Goal: Transaction & Acquisition: Purchase product/service

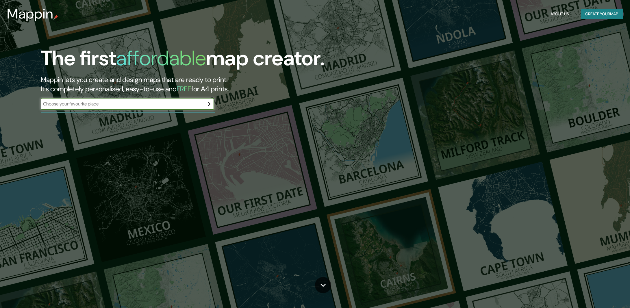
click at [111, 104] on input "text" at bounding box center [122, 104] width 162 height 7
type input "[GEOGRAPHIC_DATA], [GEOGRAPHIC_DATA]"
click at [205, 107] on icon "button" at bounding box center [208, 104] width 7 height 7
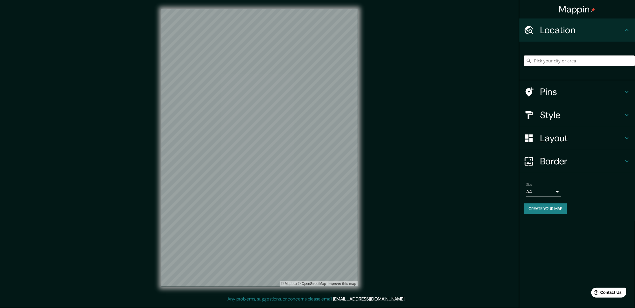
click at [560, 59] on input "Pick your city or area" at bounding box center [579, 61] width 111 height 10
type input "Huanchaco, [GEOGRAPHIC_DATA], [GEOGRAPHIC_DATA], [GEOGRAPHIC_DATA]"
click at [603, 187] on div "Size A4 single" at bounding box center [577, 189] width 106 height 19
click at [557, 94] on h4 "Pins" at bounding box center [581, 92] width 83 height 12
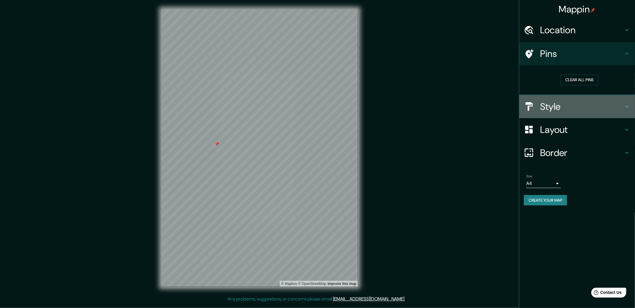
click at [557, 99] on div "Style" at bounding box center [577, 106] width 116 height 23
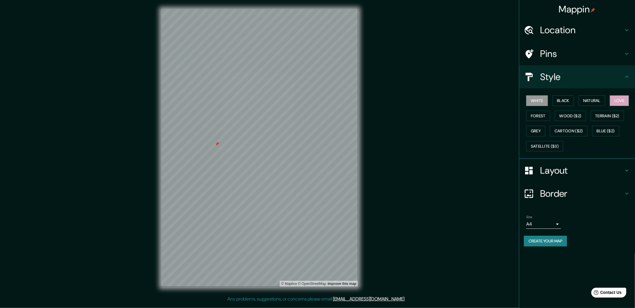
click at [620, 101] on button "Love" at bounding box center [619, 100] width 19 height 11
